Goal: Find specific page/section: Find specific page/section

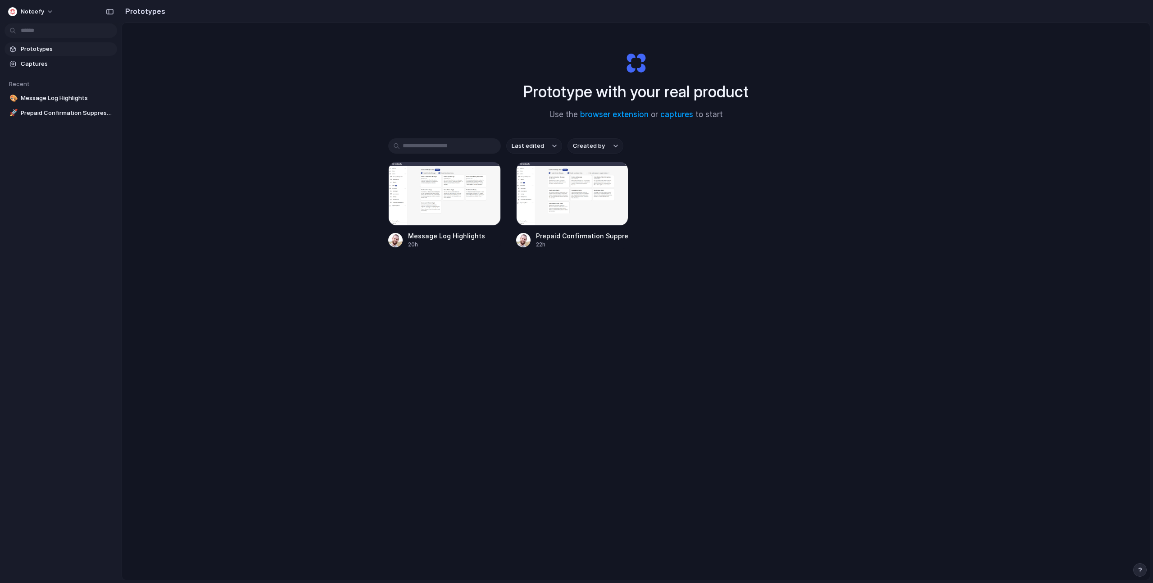
click at [251, 159] on div "Prototype with your real product Use the browser extension or captures to start…" at bounding box center [635, 325] width 1027 height 604
click at [63, 111] on span "Prepaid Confirmation Suppression" at bounding box center [67, 113] width 93 height 9
click at [55, 94] on span "Message Log Highlights" at bounding box center [67, 98] width 93 height 9
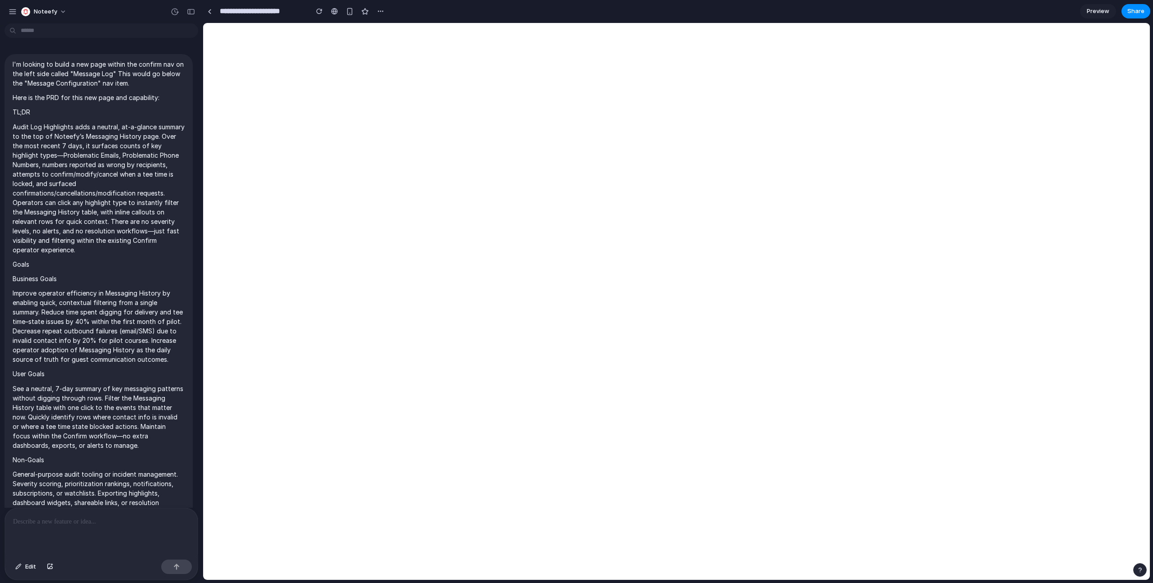
scroll to position [9955, 0]
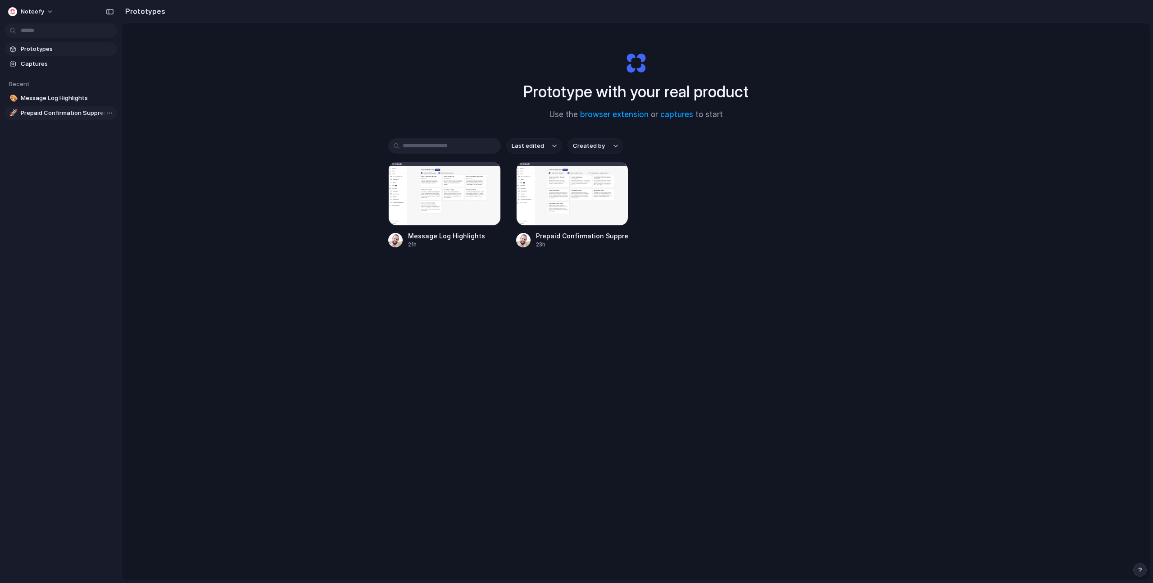
click at [60, 112] on span "Prepaid Confirmation Suppression" at bounding box center [67, 113] width 93 height 9
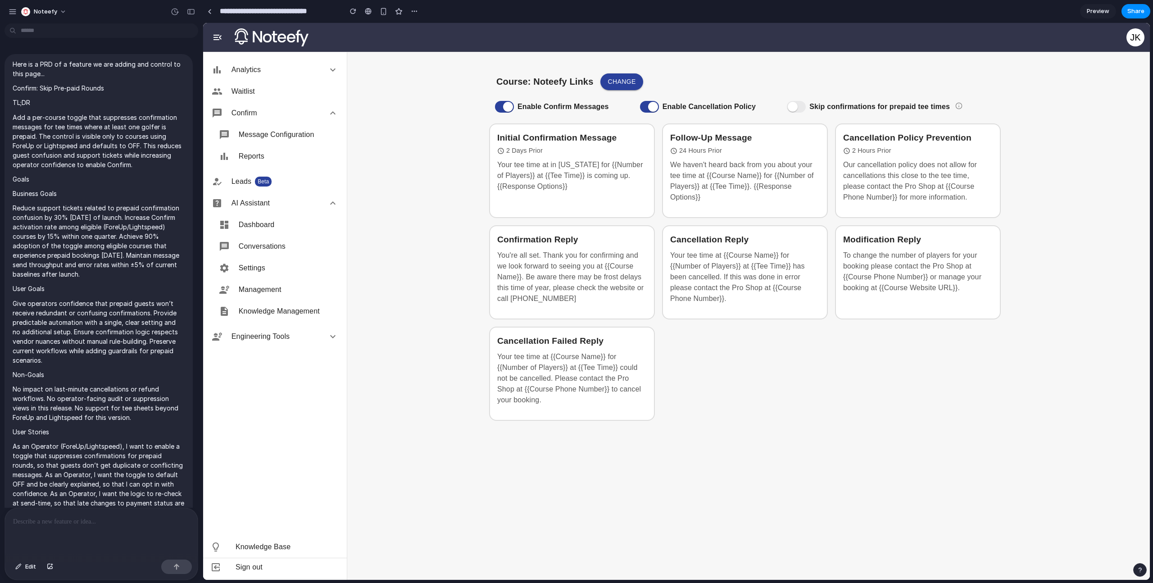
scroll to position [3984, 0]
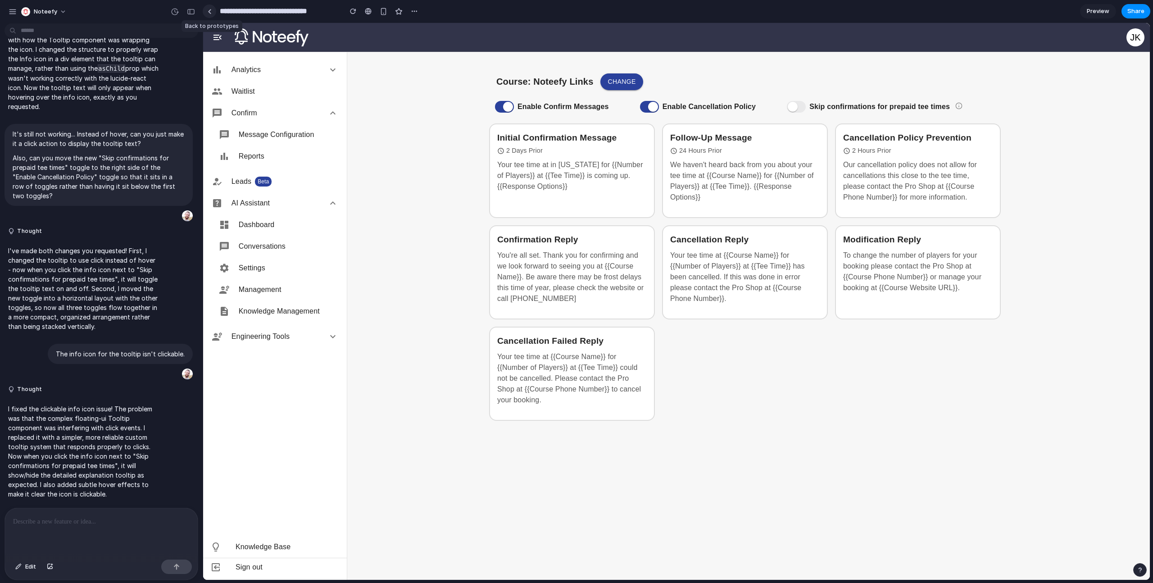
click at [208, 9] on link at bounding box center [210, 12] width 14 height 14
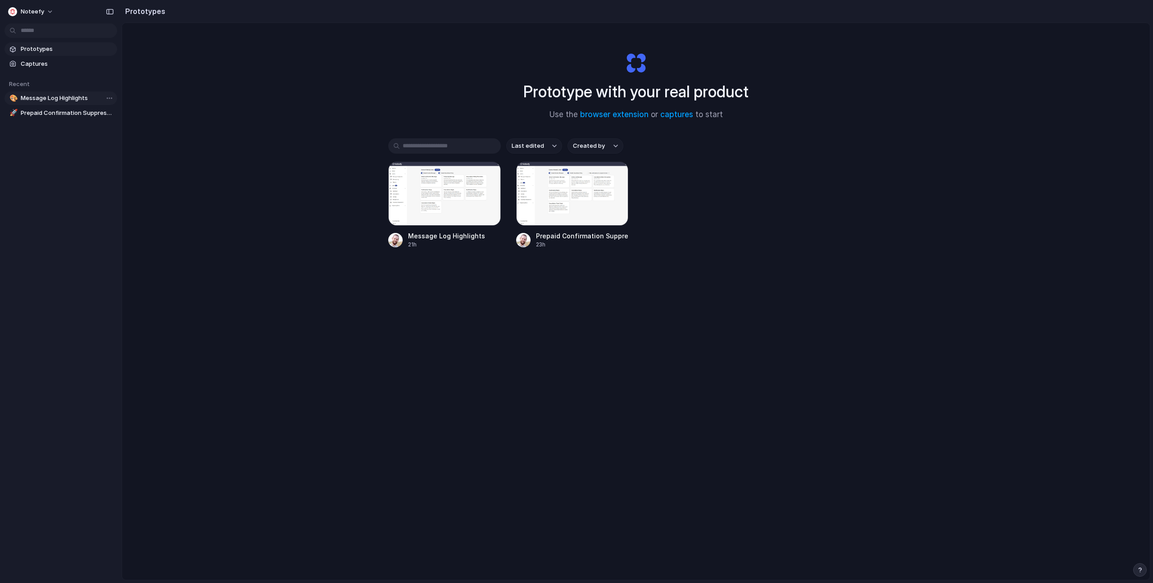
click at [81, 94] on span "Message Log Highlights" at bounding box center [67, 98] width 93 height 9
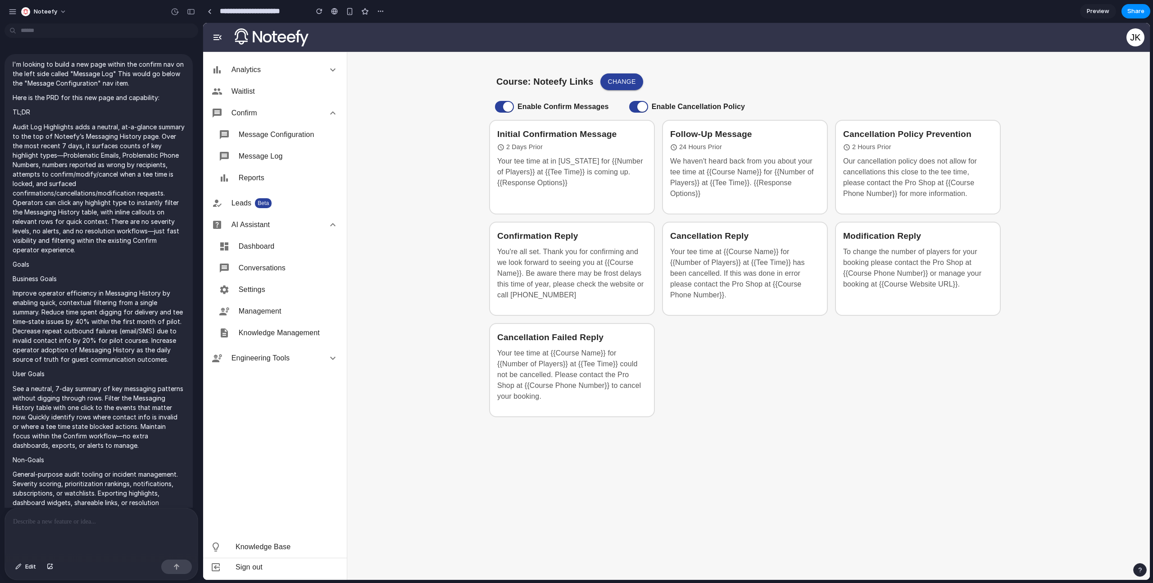
scroll to position [9955, 0]
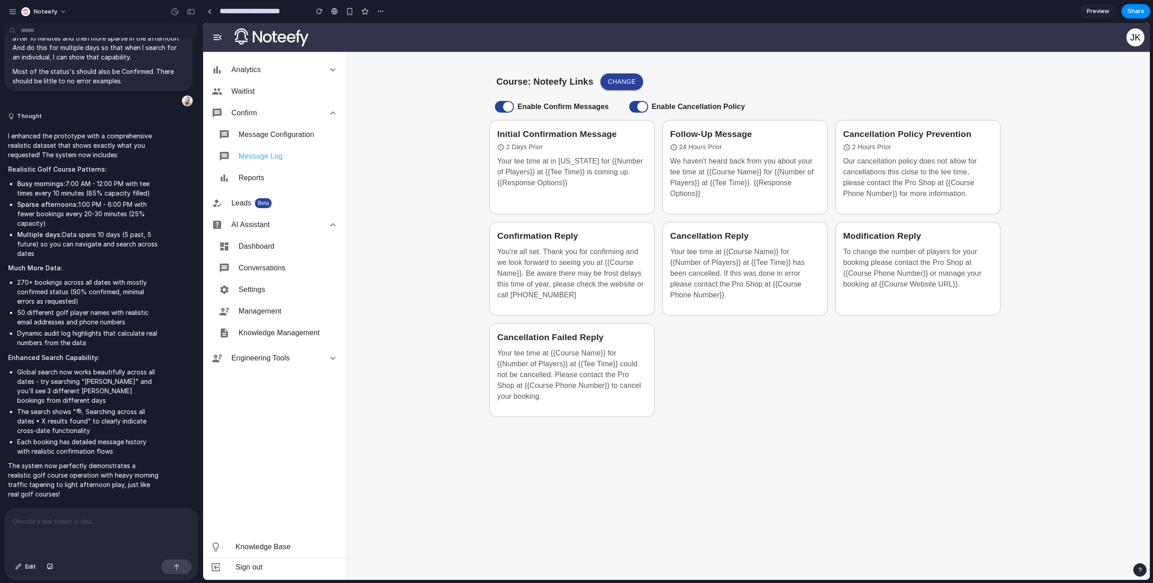
click at [311, 154] on span "Message Log" at bounding box center [289, 156] width 100 height 11
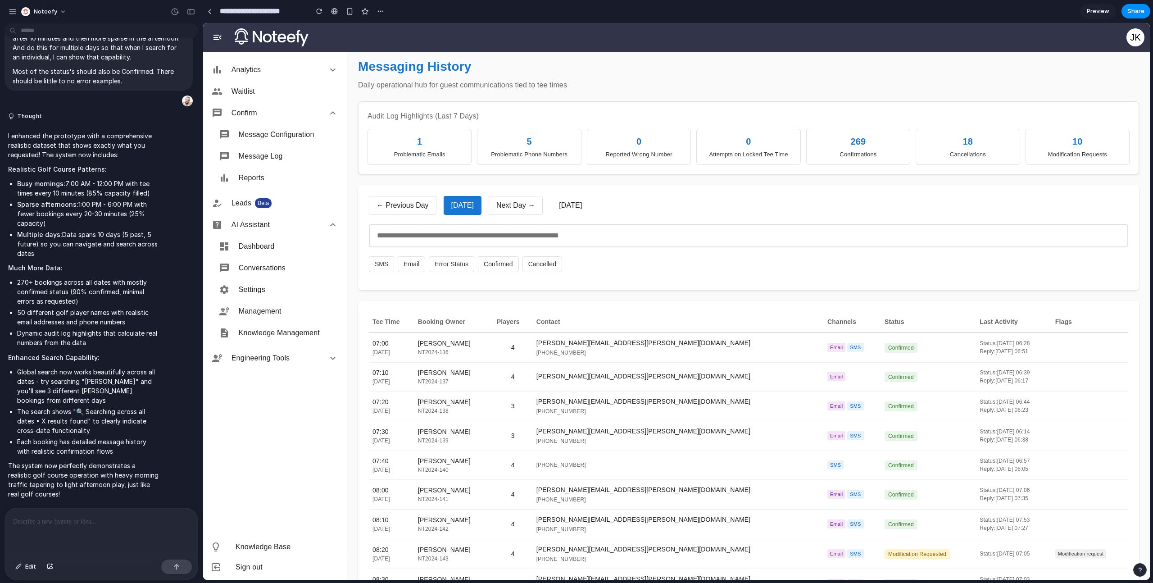
scroll to position [11, 0]
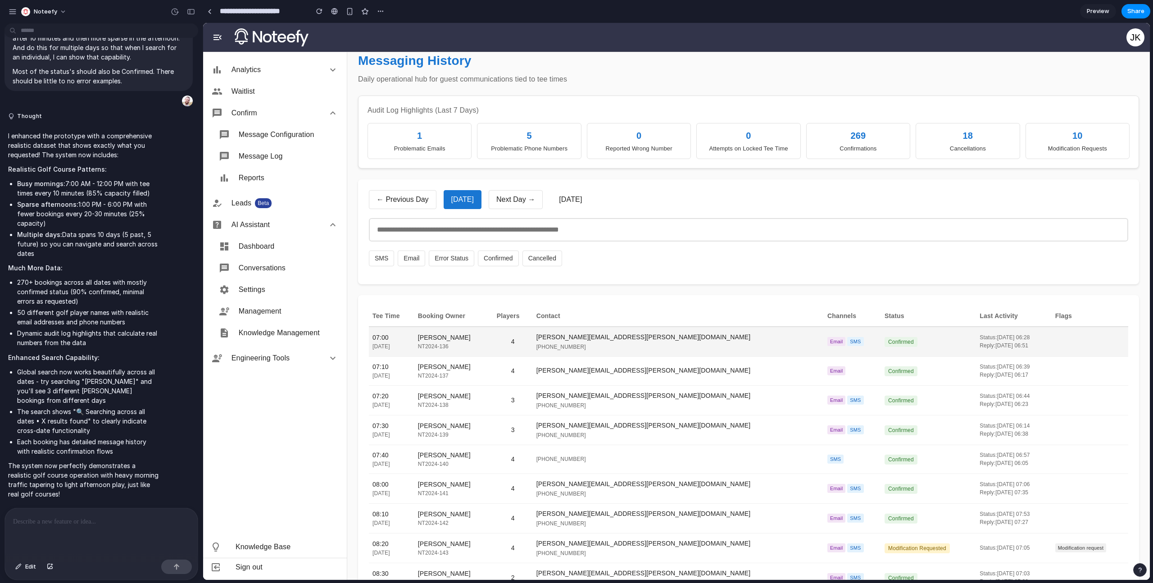
click at [881, 348] on td "Confirmed" at bounding box center [928, 341] width 95 height 30
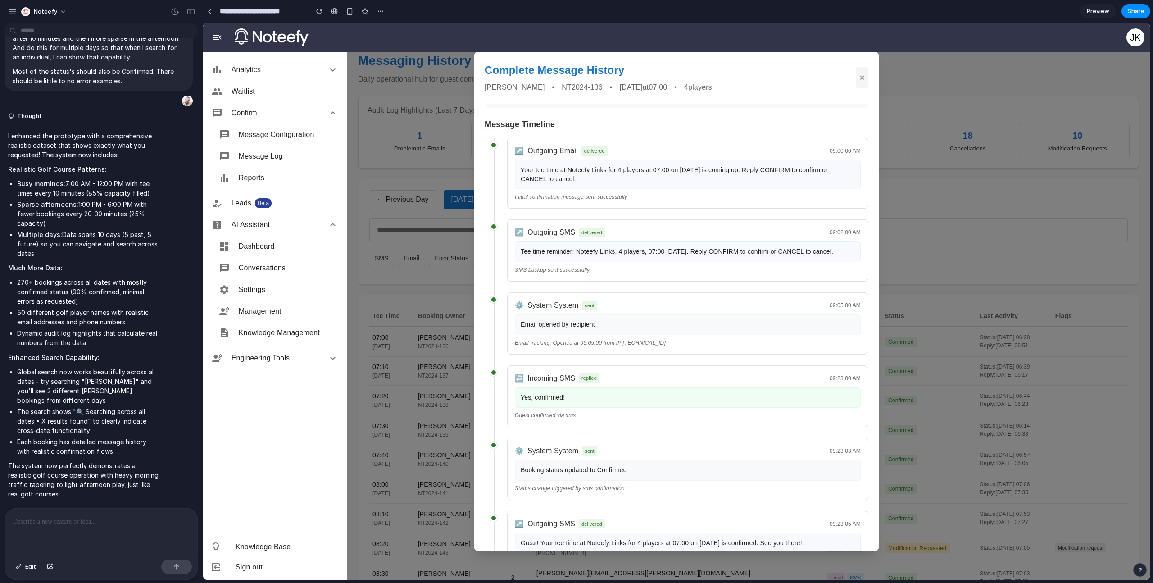
scroll to position [0, 0]
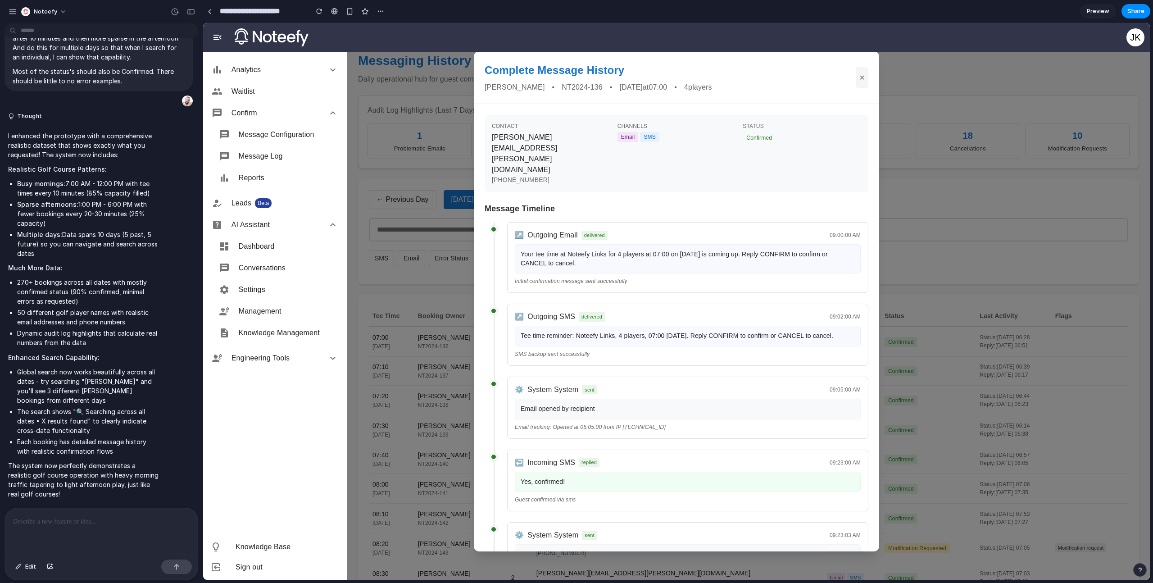
click at [858, 81] on button "×" at bounding box center [861, 77] width 13 height 21
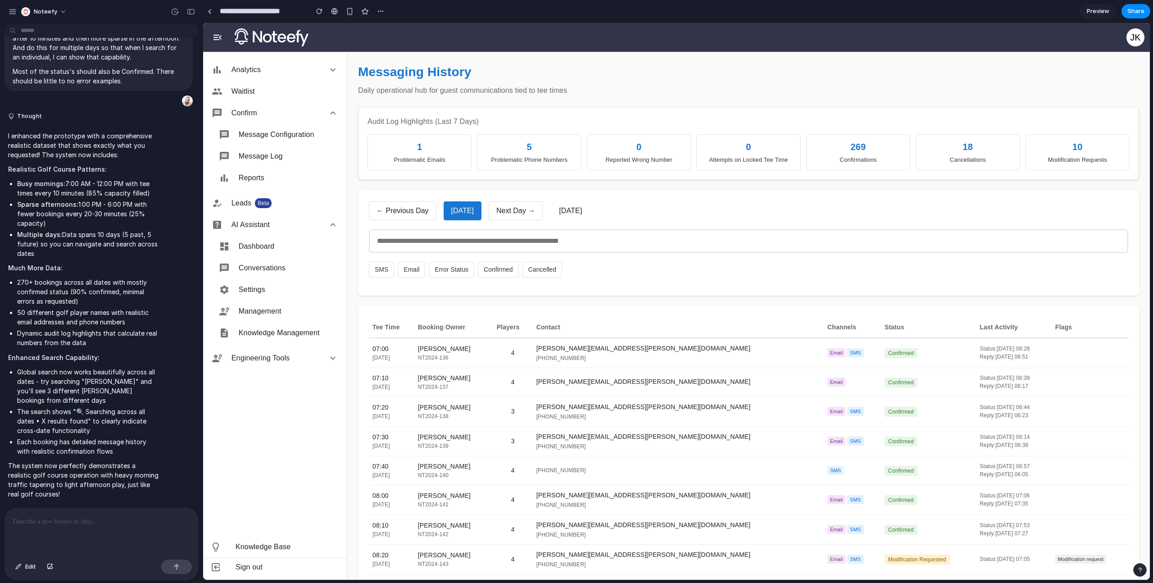
click at [582, 205] on div "[DATE]" at bounding box center [570, 210] width 23 height 11
click at [582, 213] on div "[DATE]" at bounding box center [570, 210] width 23 height 11
click at [175, 14] on div "button" at bounding box center [175, 12] width 8 height 8
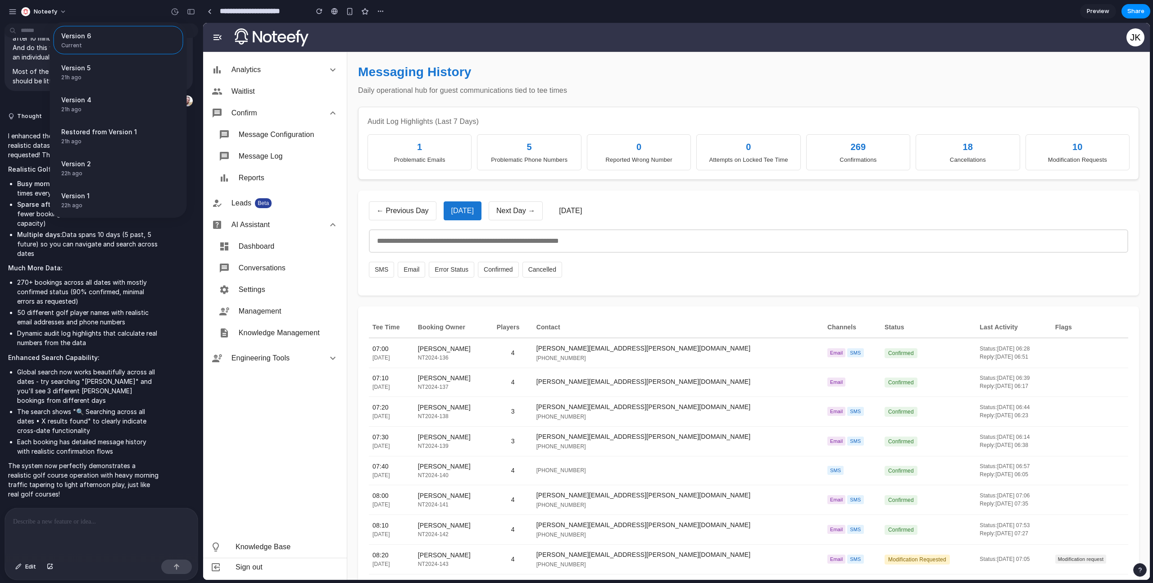
click at [570, 49] on div "Version 6 Current Version 5 21h ago Restore Version 4 21h ago Restore Restored …" at bounding box center [576, 291] width 1153 height 583
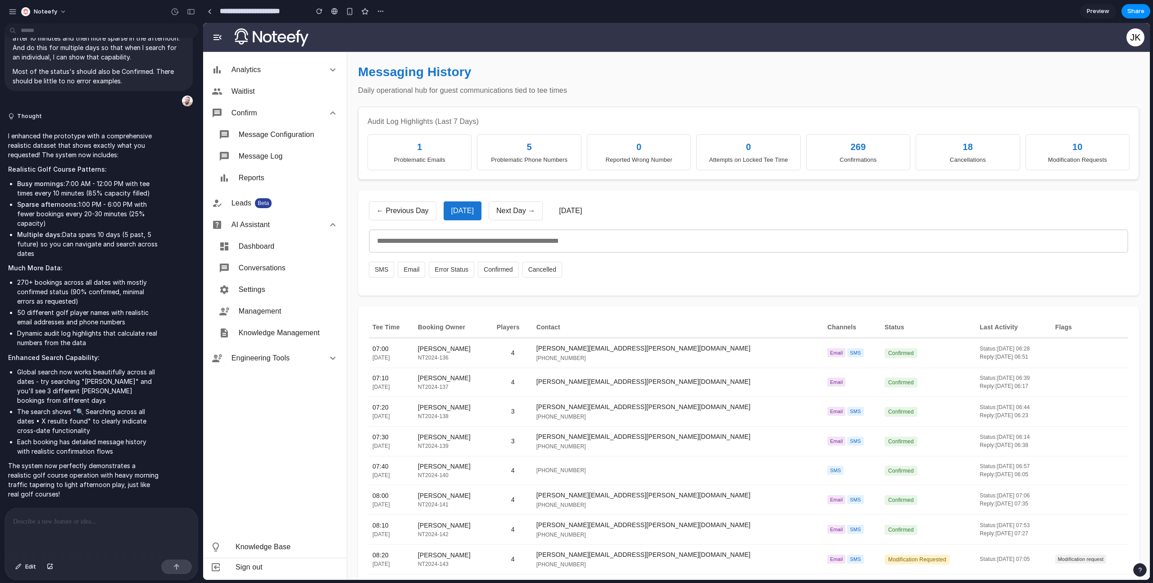
click at [877, 46] on div "JK" at bounding box center [676, 37] width 957 height 29
click at [576, 291] on div at bounding box center [576, 291] width 0 height 0
drag, startPoint x: 663, startPoint y: 212, endPoint x: 557, endPoint y: 207, distance: 106.4
click at [559, 207] on div "[DATE]" at bounding box center [570, 210] width 23 height 11
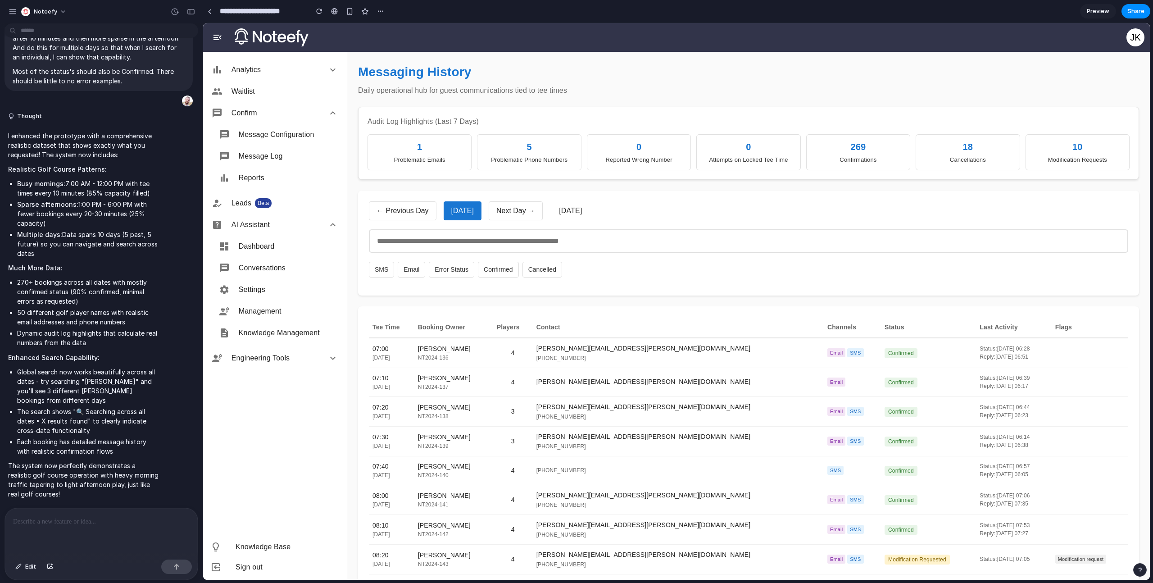
click at [559, 206] on div "[DATE]" at bounding box center [570, 210] width 23 height 11
